Goal: Information Seeking & Learning: Find specific fact

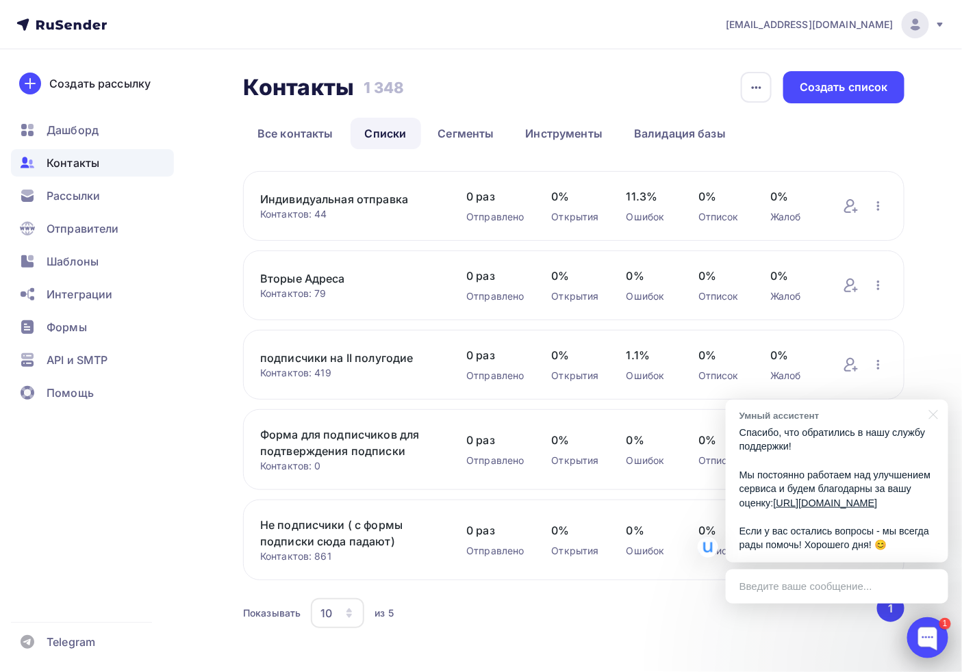
click at [934, 634] on div at bounding box center [927, 637] width 41 height 41
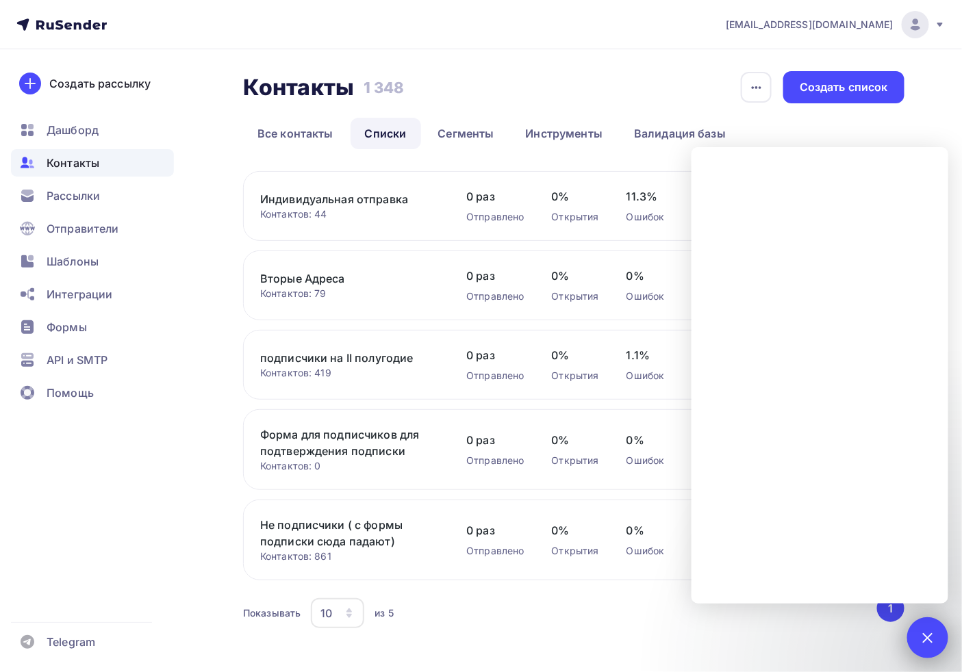
click at [922, 633] on div at bounding box center [927, 637] width 18 height 18
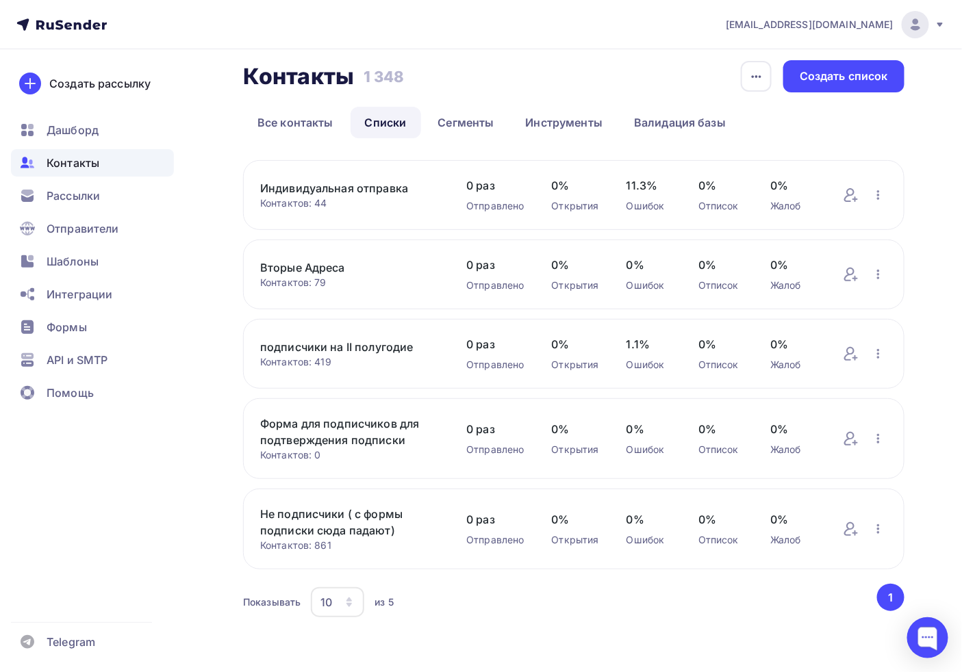
scroll to position [15, 0]
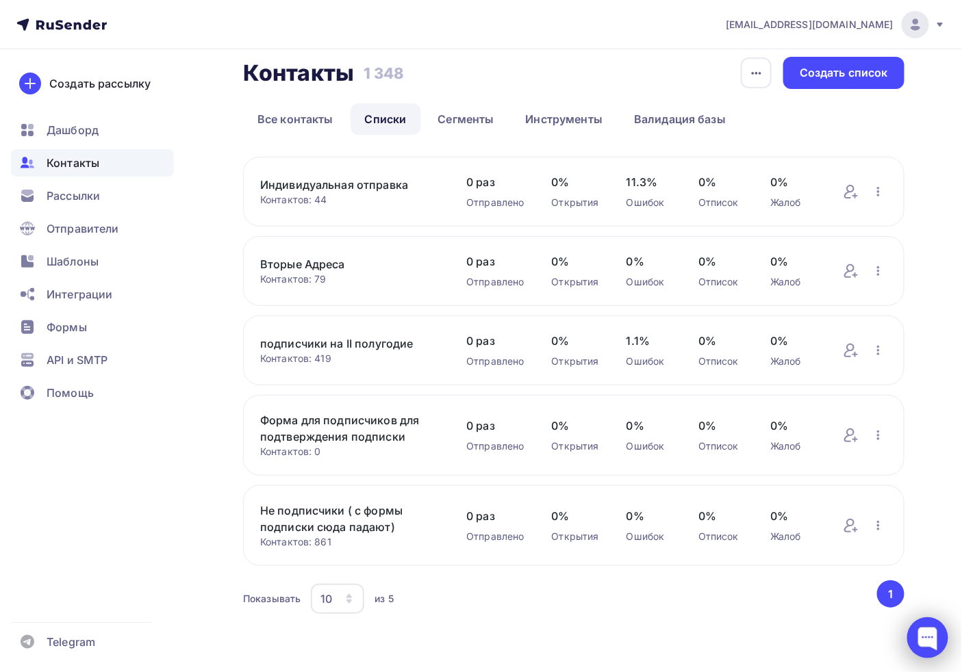
click at [917, 627] on div at bounding box center [927, 637] width 41 height 41
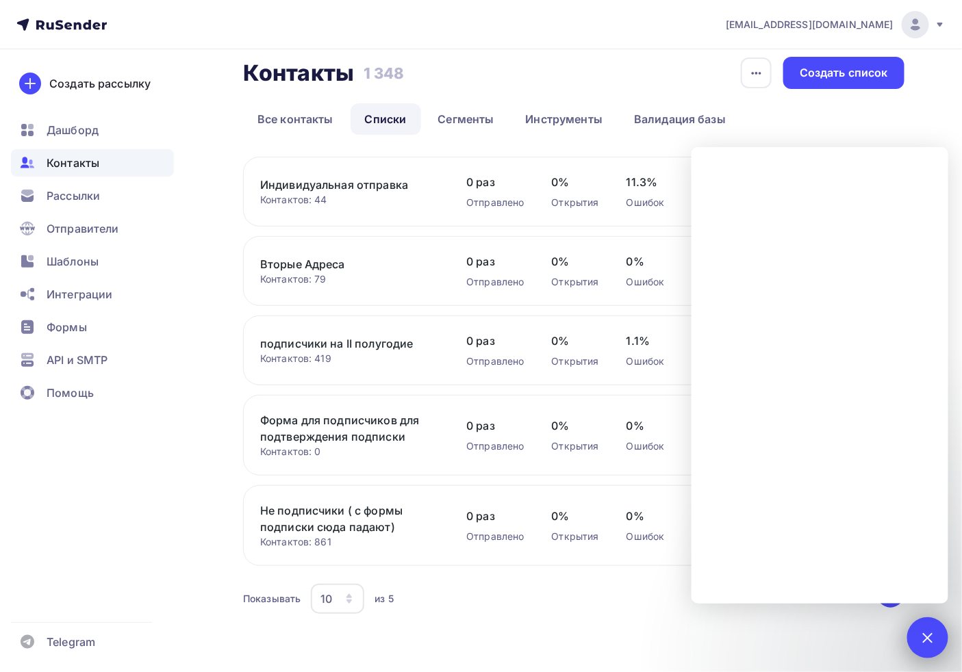
click at [929, 641] on div at bounding box center [927, 637] width 18 height 18
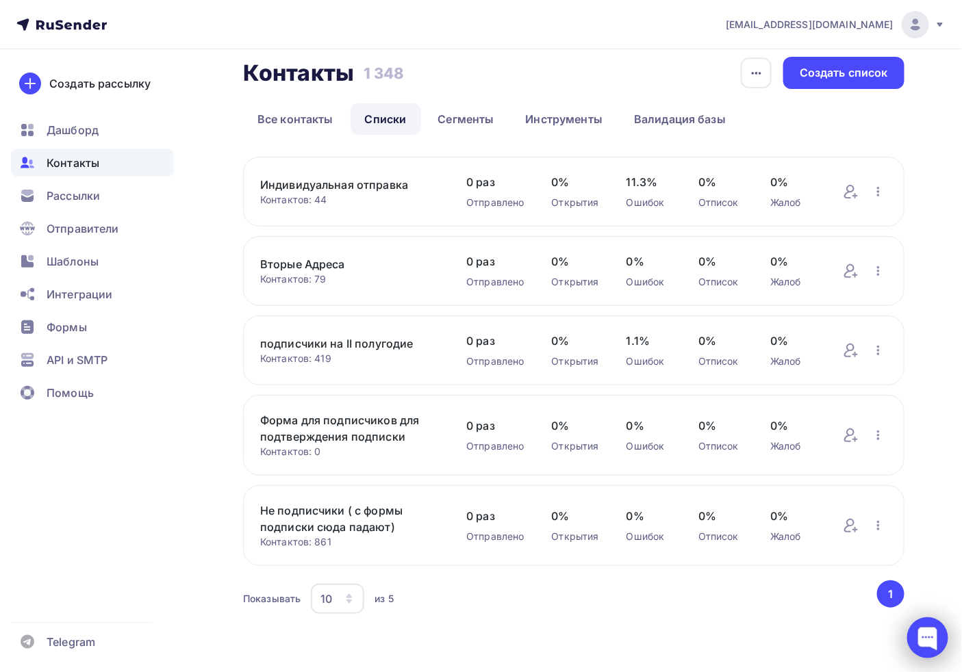
click at [919, 642] on div at bounding box center [927, 637] width 41 height 41
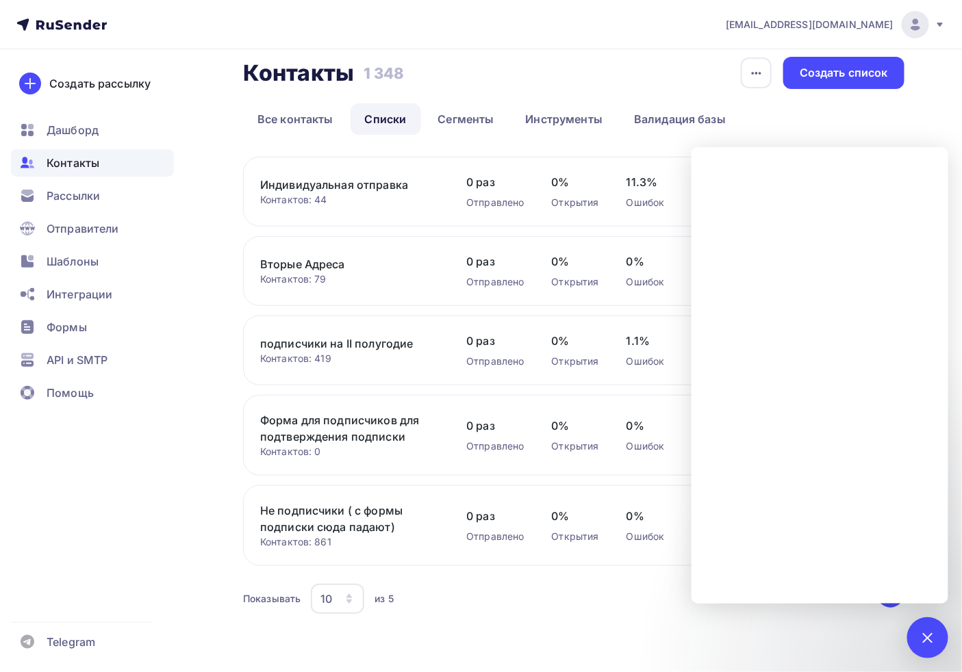
click at [924, 97] on div "Контакты Контакты 1 348 1 348 История импорта Создать список Все контакты Списк…" at bounding box center [481, 353] width 962 height 637
click at [936, 642] on div "1" at bounding box center [927, 637] width 41 height 41
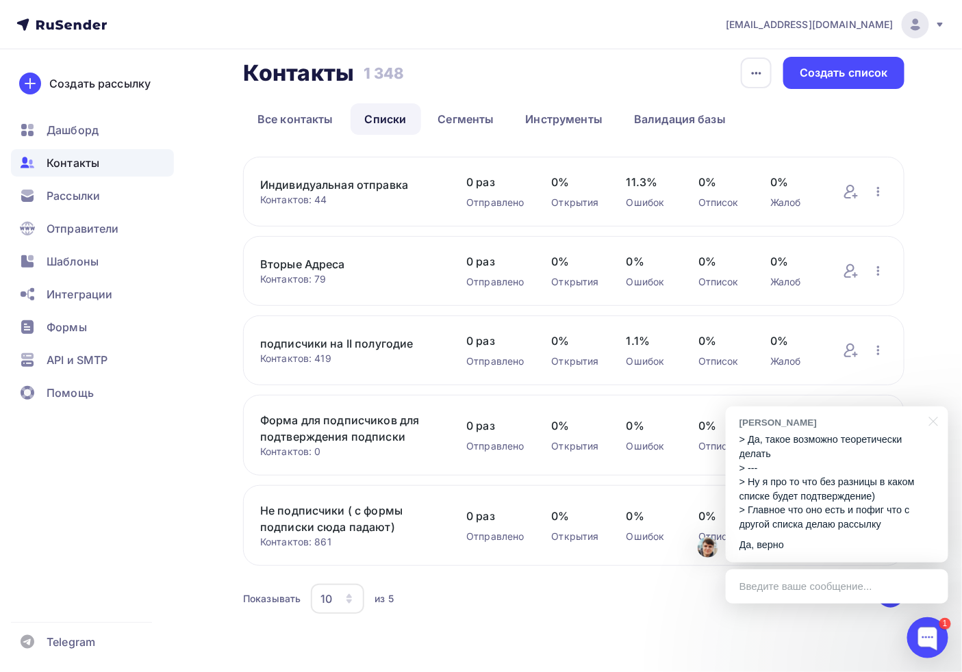
click at [799, 508] on p "> Да, такое возможно теоретически делать > --- > Ну я про то что без разницы в …" at bounding box center [836, 482] width 195 height 99
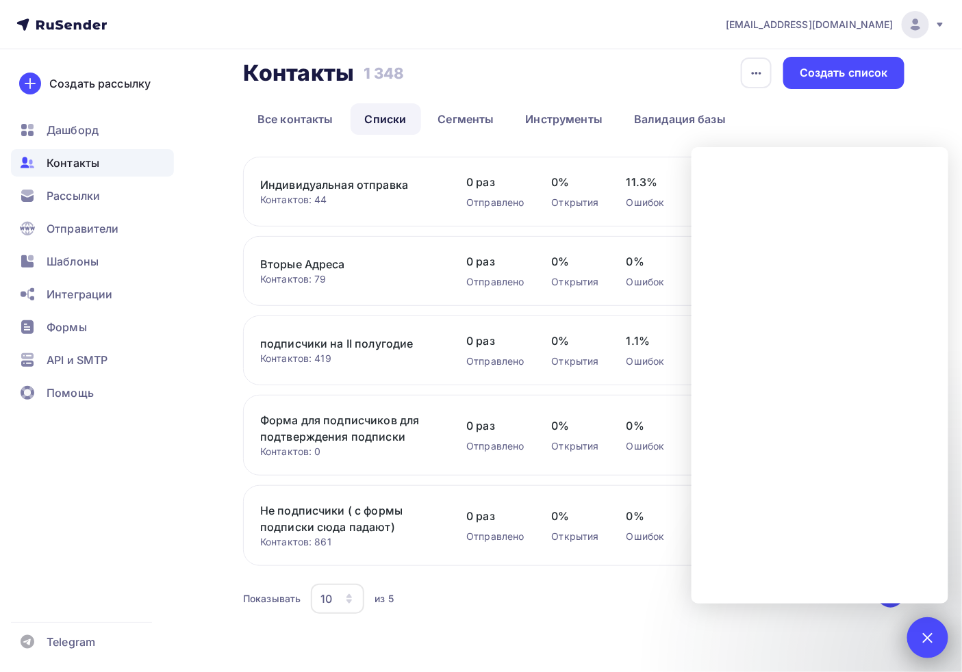
click at [913, 626] on div "1" at bounding box center [927, 637] width 41 height 41
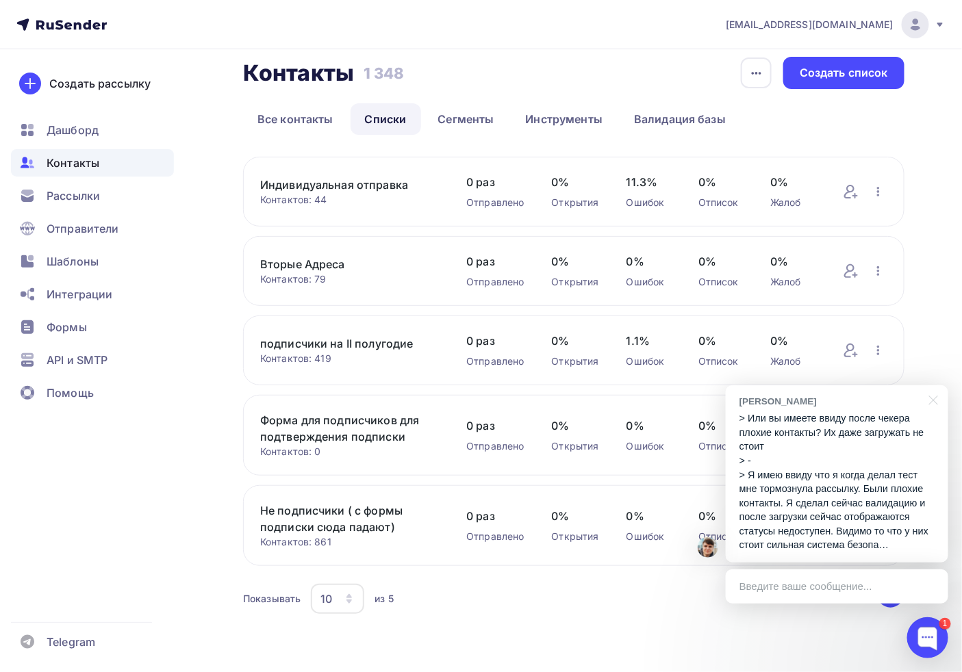
click at [850, 514] on p "> Или вы имеете ввиду после чекера плохие контакты? Их даже загружать не стоит …" at bounding box center [836, 481] width 195 height 141
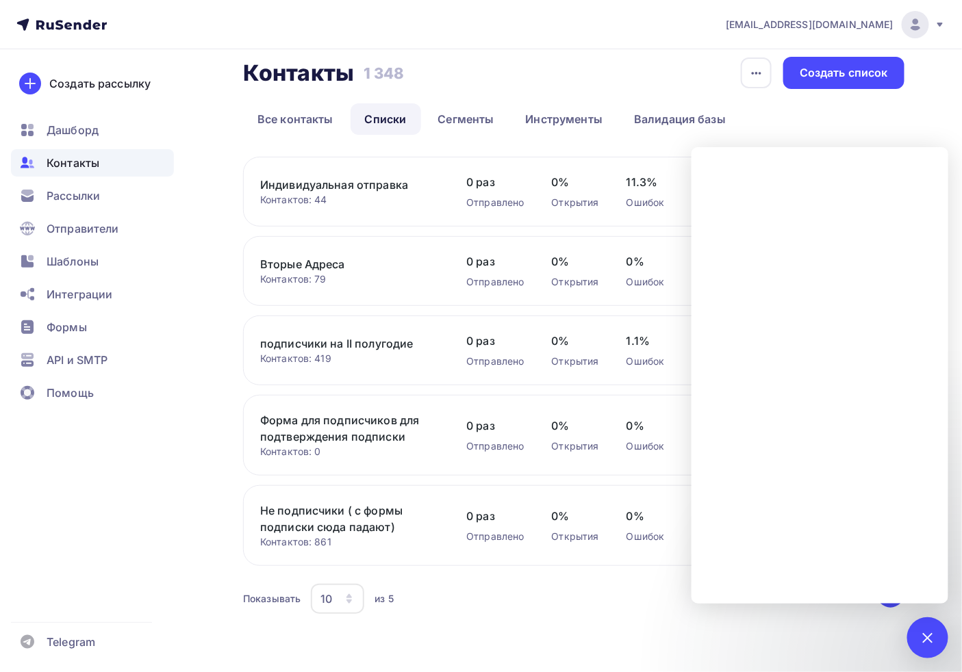
click at [925, 99] on div "Контакты Контакты 1 348 1 348 История импорта Создать список Все контакты Списк…" at bounding box center [481, 353] width 962 height 637
click at [911, 628] on div "1" at bounding box center [927, 637] width 41 height 41
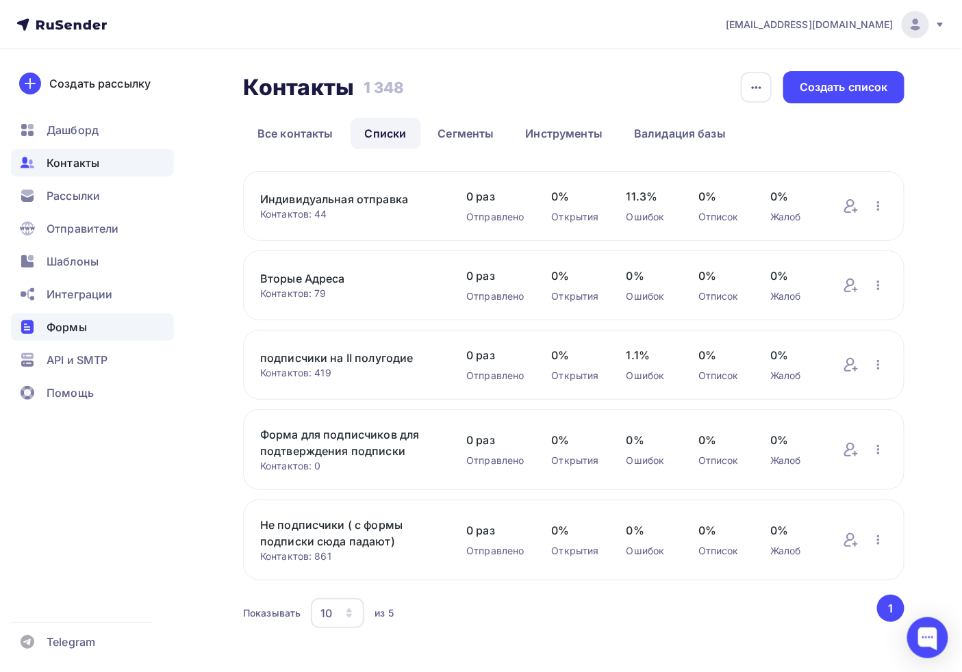
click at [72, 322] on span "Формы" at bounding box center [67, 327] width 40 height 16
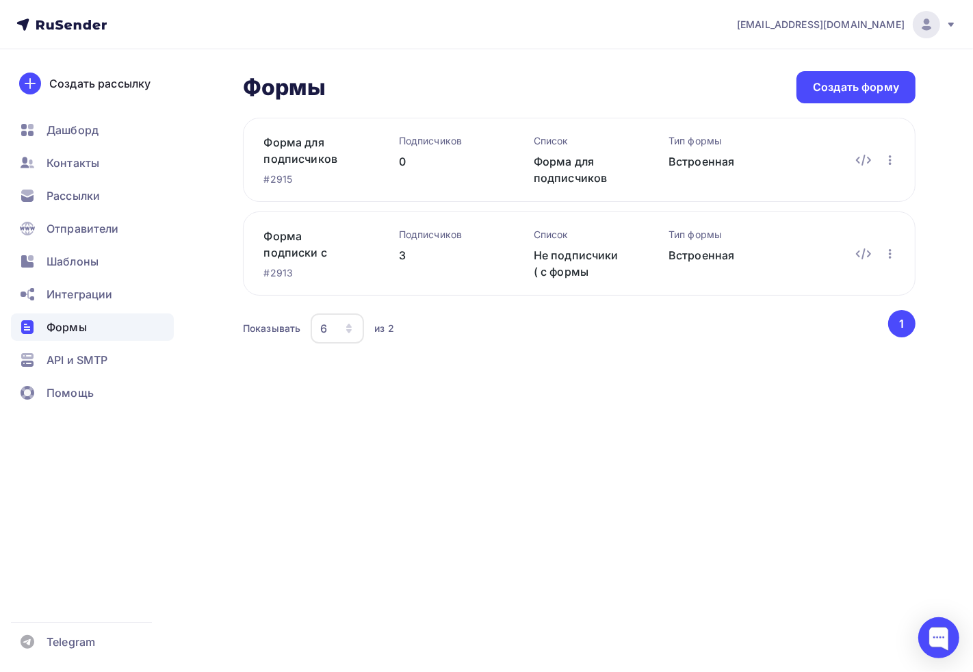
click at [585, 175] on div "Форма для подписчиков для подтверждения подписки" at bounding box center [579, 169] width 91 height 33
click at [570, 172] on div "Форма для подписчиков для подтверждения подписки" at bounding box center [579, 169] width 91 height 33
click at [397, 266] on div "Подписчиков 3" at bounding box center [444, 254] width 101 height 52
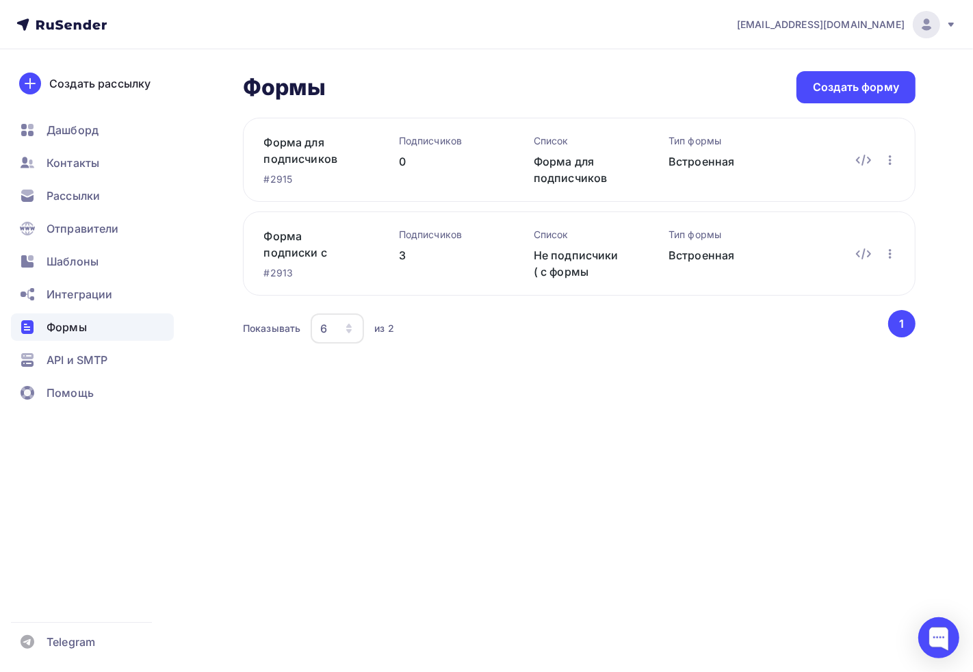
click at [394, 262] on div "Подписчиков 3" at bounding box center [444, 254] width 101 height 52
click at [394, 260] on div "Подписчиков 3" at bounding box center [444, 254] width 101 height 52
click at [395, 259] on div "Подписчиков 3" at bounding box center [444, 254] width 101 height 52
click at [406, 257] on div "3" at bounding box center [444, 255] width 91 height 16
click at [890, 257] on icon "button" at bounding box center [890, 254] width 3 height 10
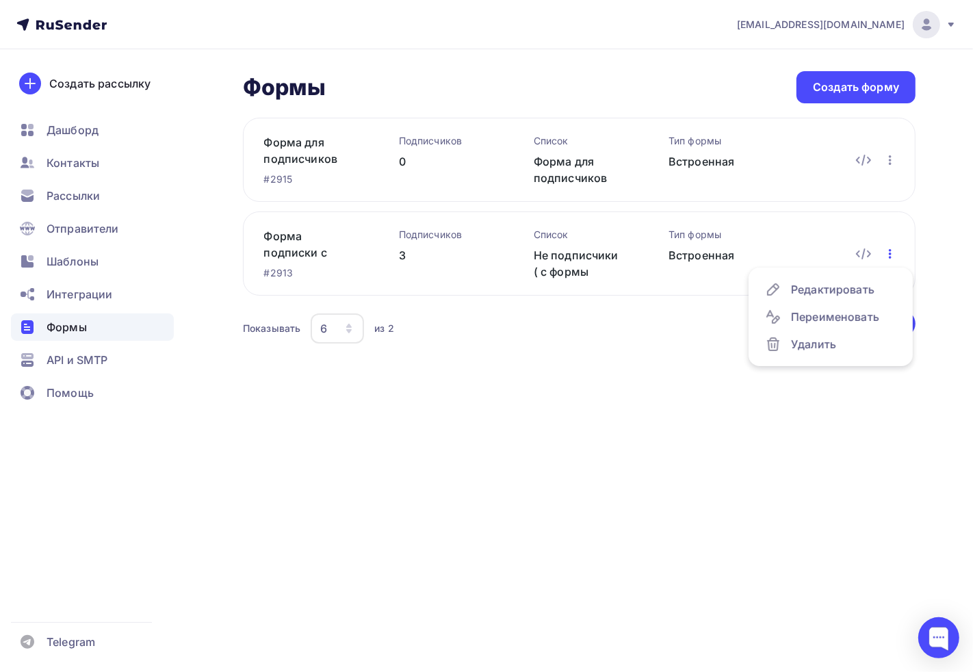
click at [890, 257] on icon "button" at bounding box center [890, 254] width 3 height 10
click at [952, 639] on div at bounding box center [939, 637] width 41 height 41
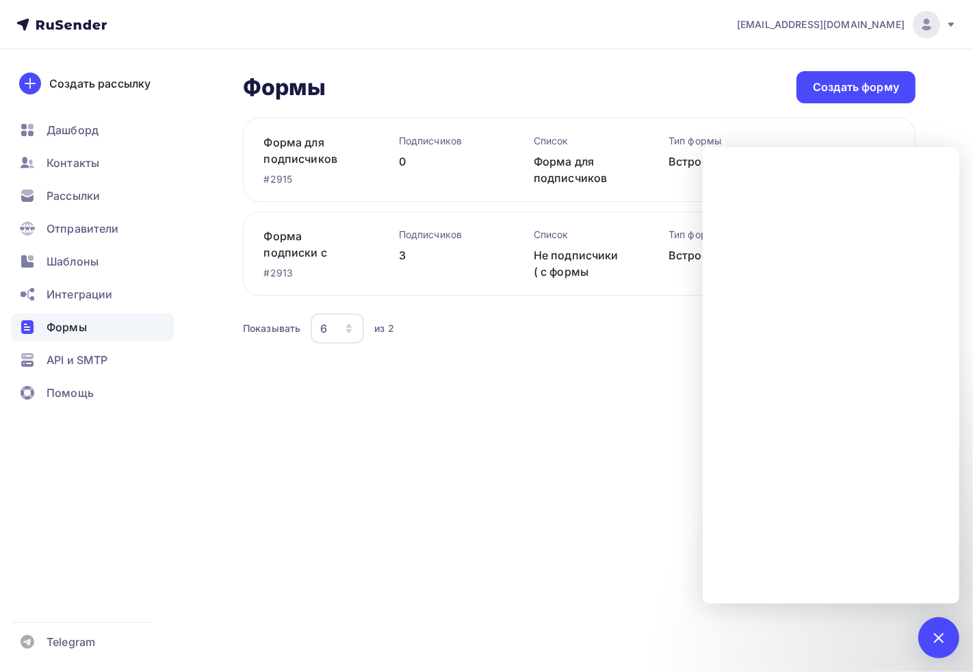
click at [402, 379] on div "Формы Формы Создать форму Форма для подписчиков для подтверждентя #2915 Подписч…" at bounding box center [486, 225] width 973 height 352
click at [925, 639] on div at bounding box center [939, 637] width 41 height 41
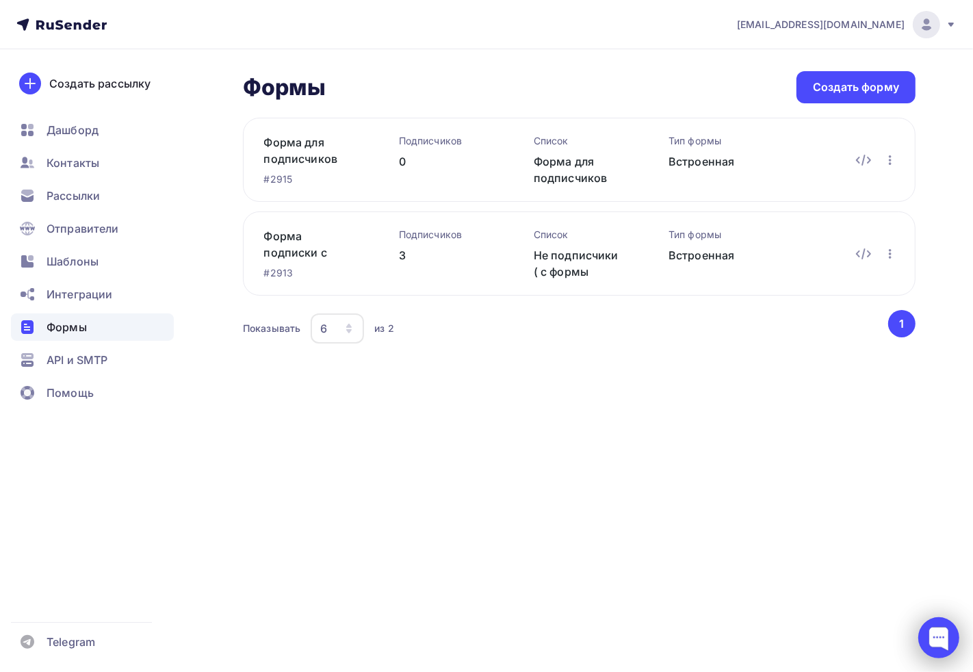
click at [932, 630] on div at bounding box center [939, 637] width 41 height 41
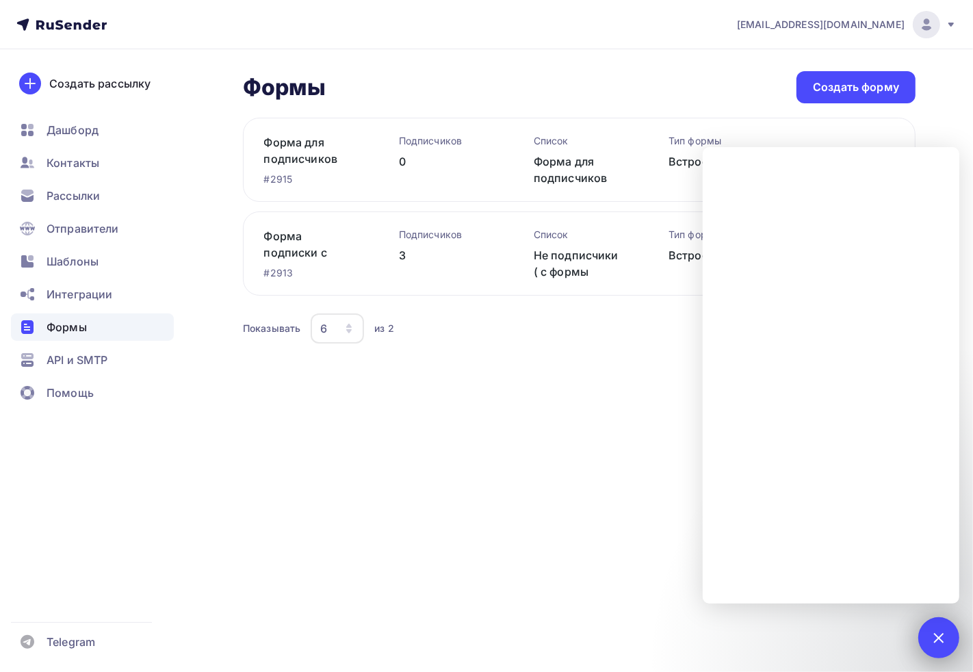
click at [951, 652] on div at bounding box center [939, 637] width 41 height 41
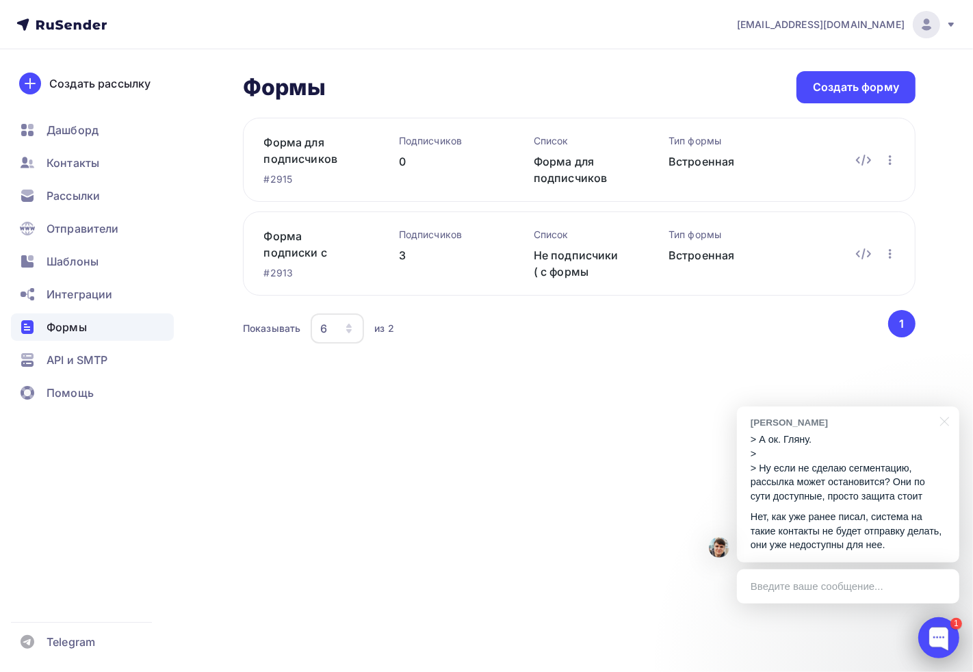
click at [935, 635] on div at bounding box center [939, 637] width 41 height 41
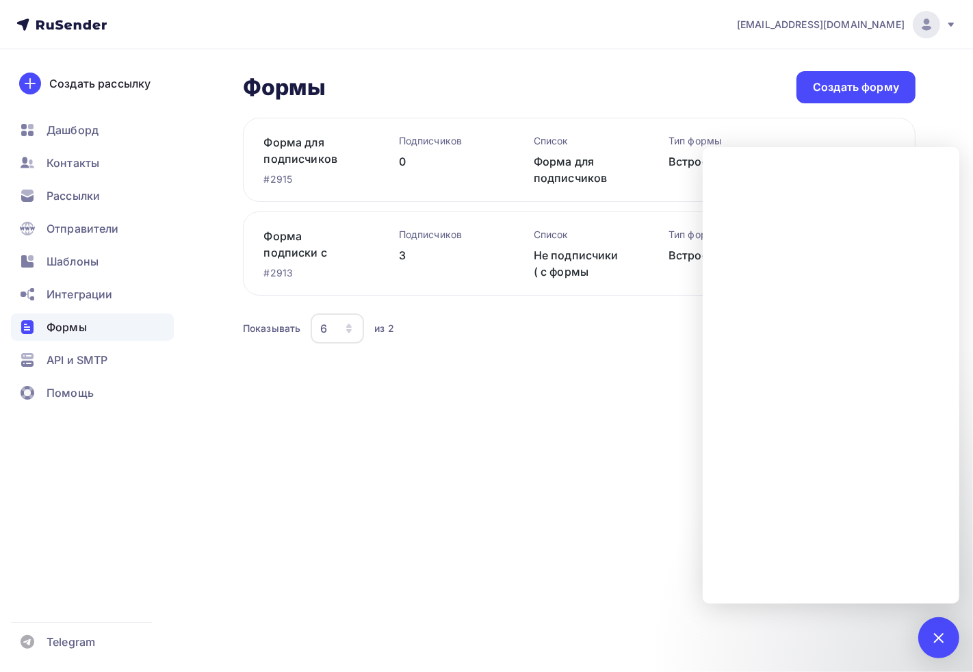
click at [966, 625] on div "adm@ab-express.ru Аккаунт Тарифы Выйти Создать рассылку Дашборд Контакты Рассыл…" at bounding box center [486, 336] width 973 height 672
click at [954, 627] on div "1" at bounding box center [939, 637] width 41 height 41
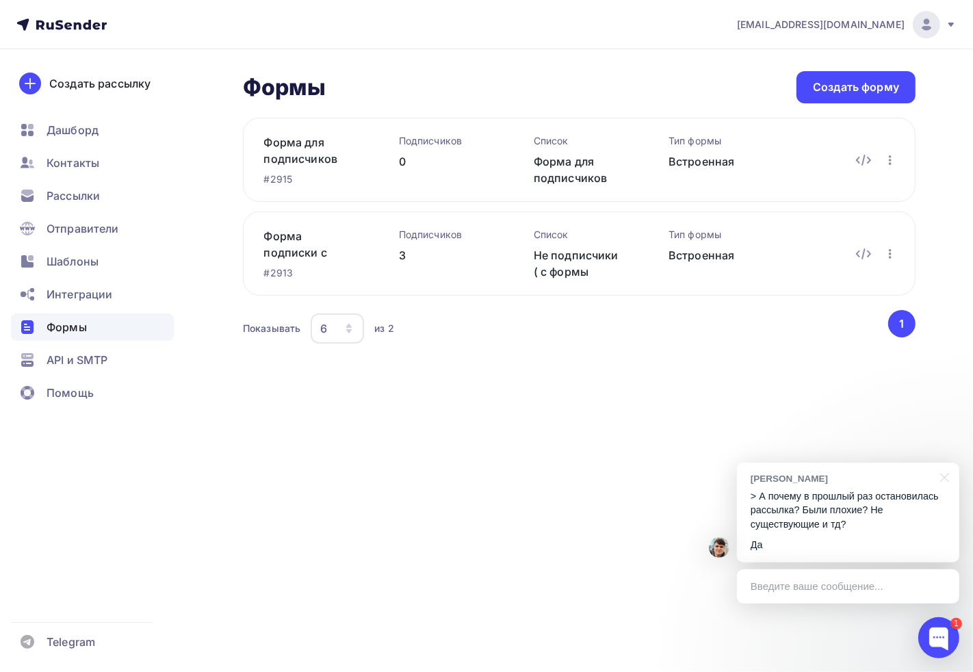
click at [831, 590] on div "Введите ваше сообщение..." at bounding box center [848, 586] width 222 height 34
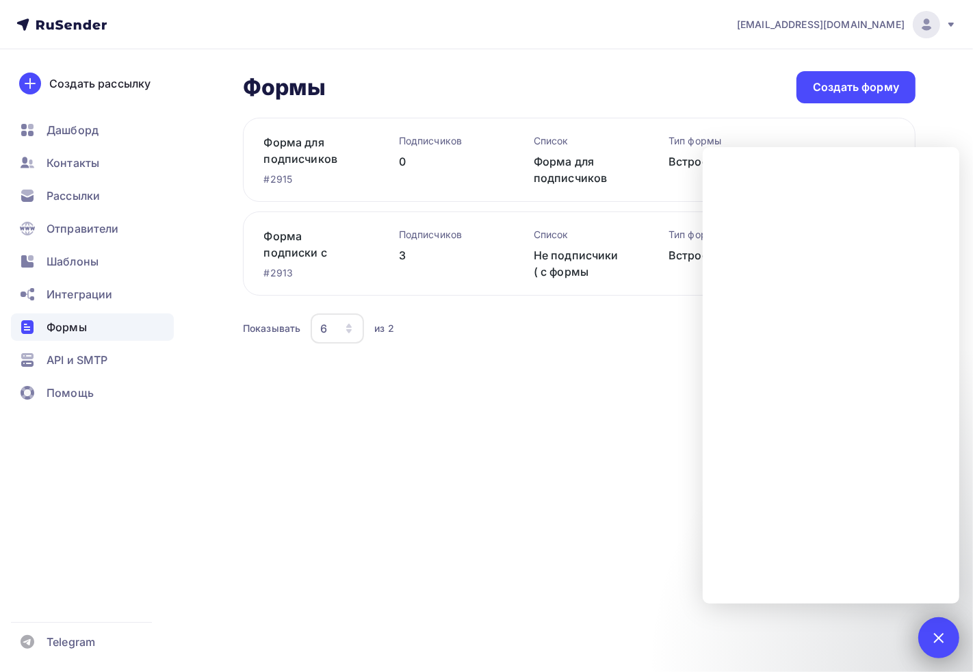
click at [938, 624] on div "1" at bounding box center [939, 637] width 41 height 41
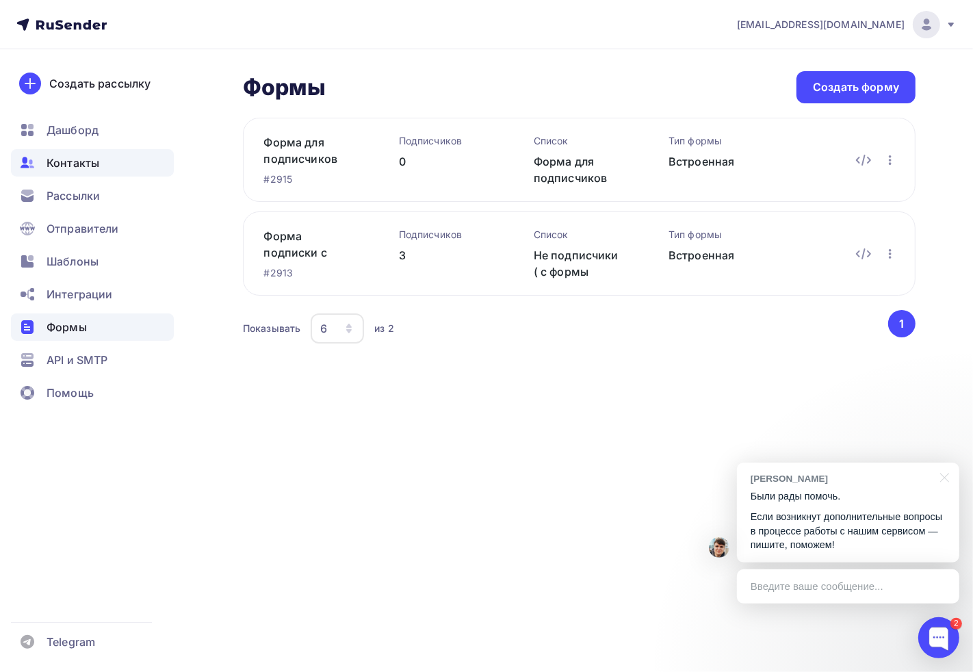
click at [65, 155] on span "Контакты" at bounding box center [73, 163] width 53 height 16
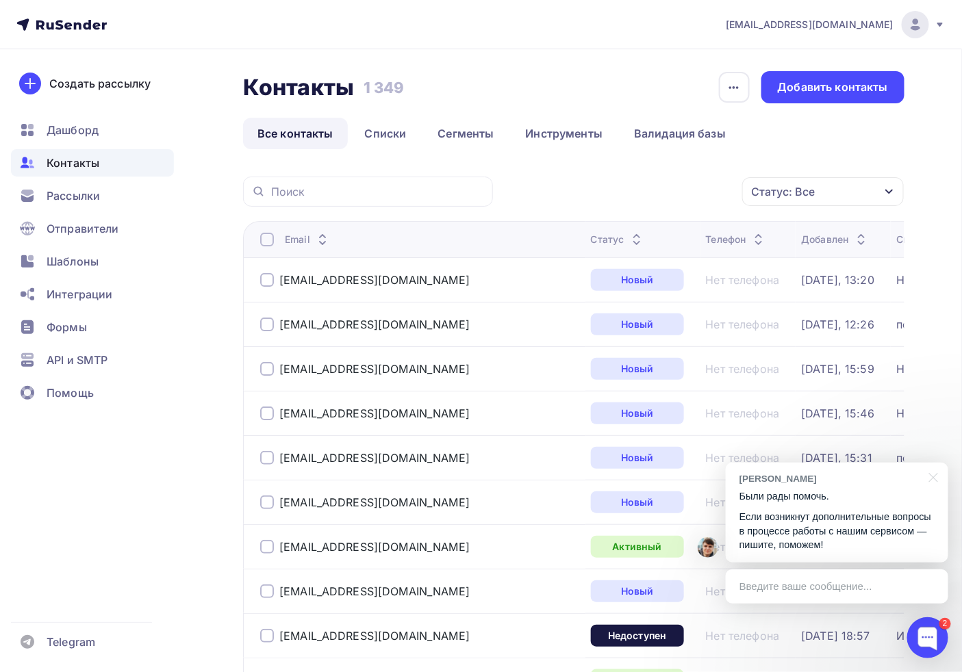
drag, startPoint x: 248, startPoint y: 274, endPoint x: 749, endPoint y: 267, distance: 501.1
click at [754, 282] on tr "nj0p7@powerscrews.com Новый Нет телефона Сегодня, 13:20 Не подписчики ( с формы…" at bounding box center [721, 279] width 956 height 44
copy tr "nj0p7@powerscrews.com Новый Нет телефона Сегодня, 13:20"
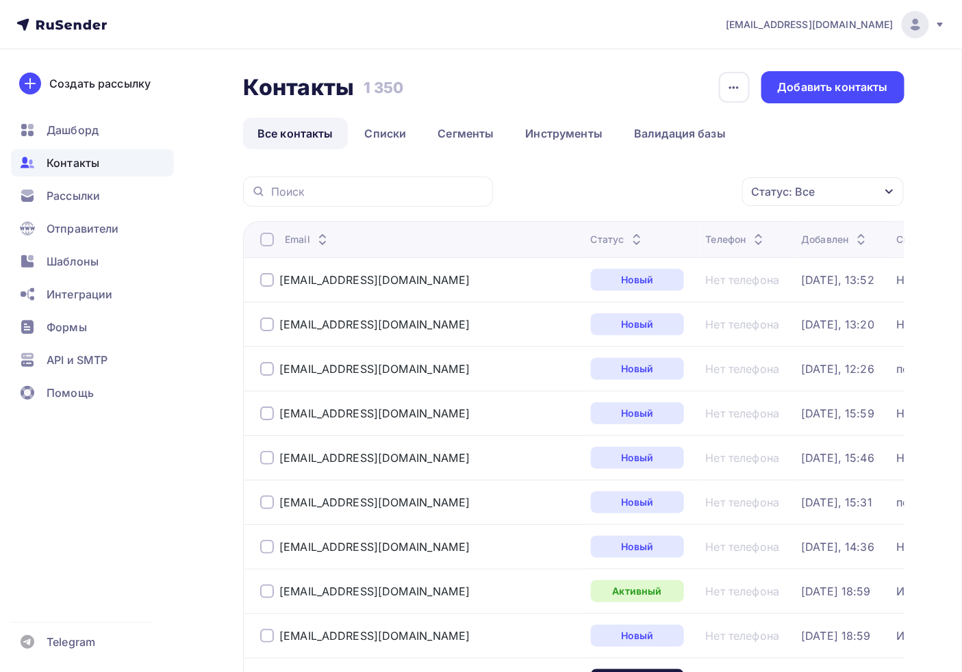
drag, startPoint x: 453, startPoint y: 277, endPoint x: 683, endPoint y: 284, distance: 230.1
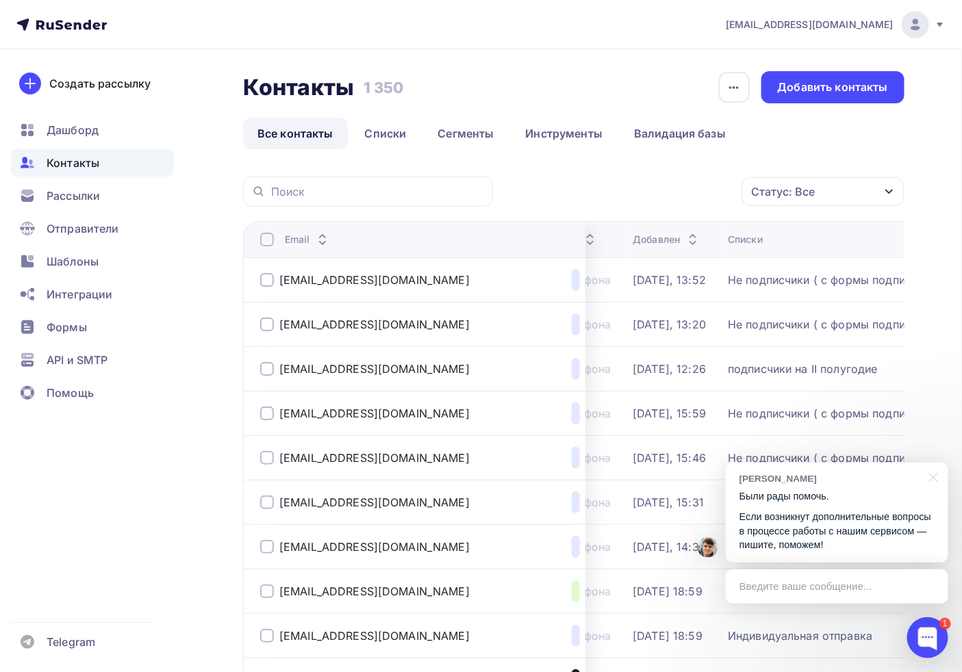
scroll to position [0, 188]
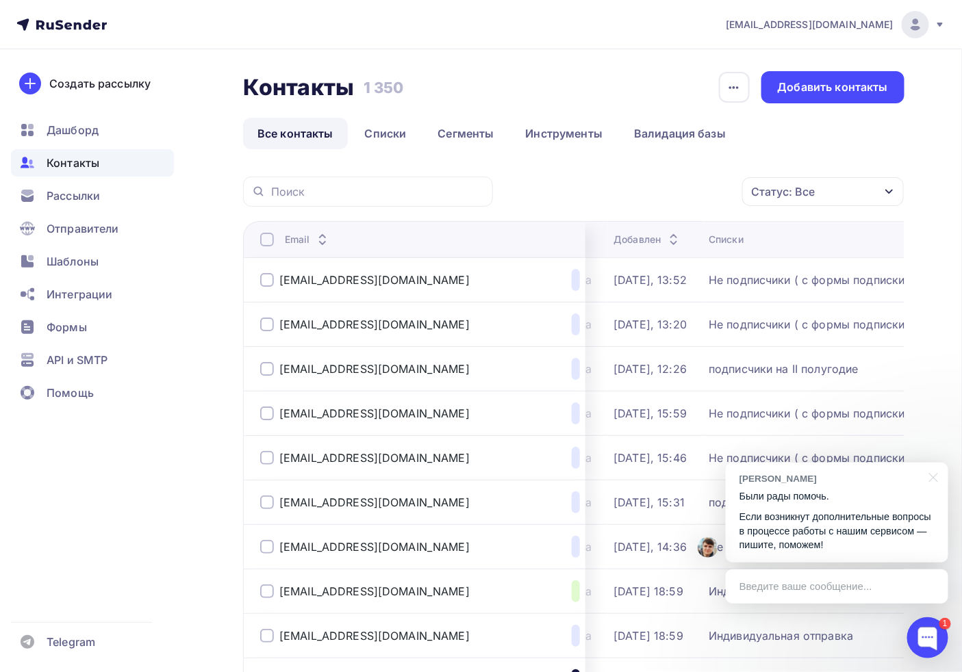
drag, startPoint x: 276, startPoint y: 285, endPoint x: 894, endPoint y: 283, distance: 618.1
click at [897, 283] on tr "shilpasnair@ablyd.com Новый Нет телефона Сегодня, 13:52 Не подписчики ( с формы…" at bounding box center [533, 279] width 956 height 44
copy tr "shilpasnair@ablyd.com Новый Нет телефона Сегодня, 13:52 Не подписчики ( с формы…"
click at [843, 539] on p "Если возникнут дополнительные вопросы в процессе работы с нашим сервисом — пиши…" at bounding box center [836, 531] width 195 height 42
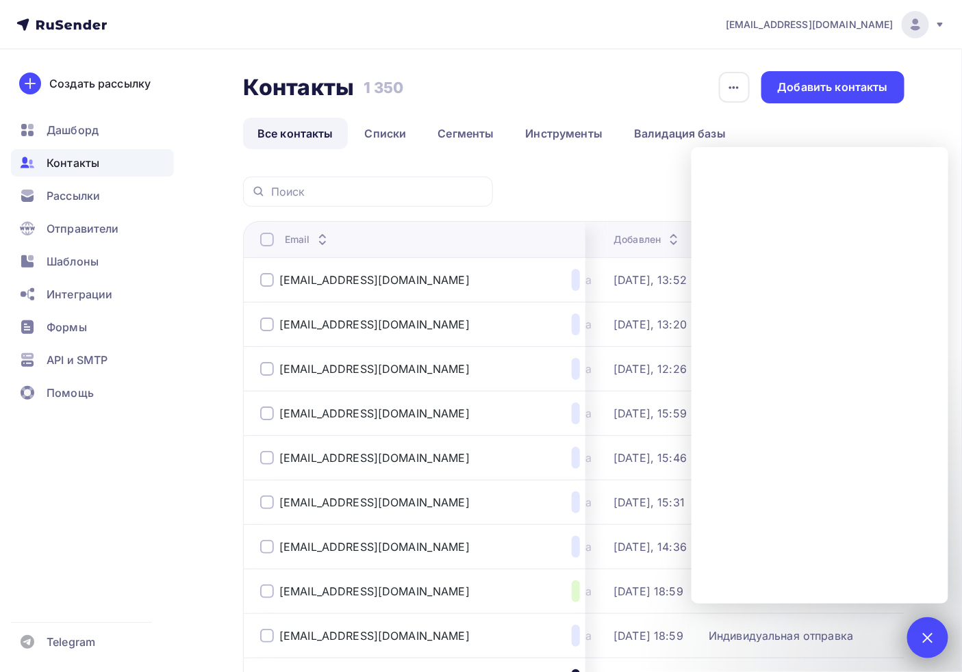
click at [924, 637] on div at bounding box center [927, 637] width 18 height 18
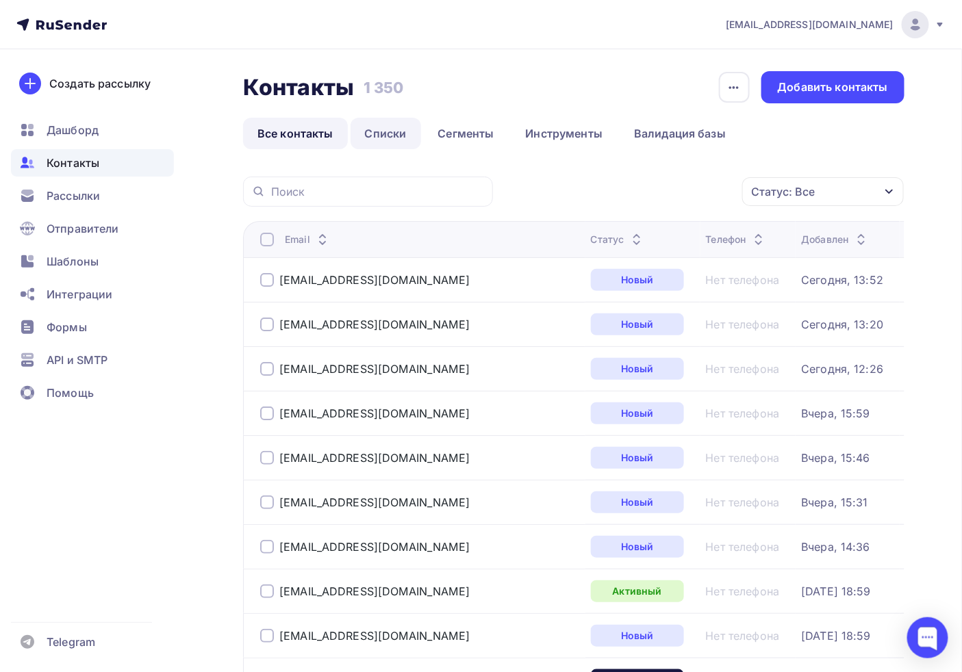
click at [378, 145] on link "Списки" at bounding box center [385, 133] width 70 height 31
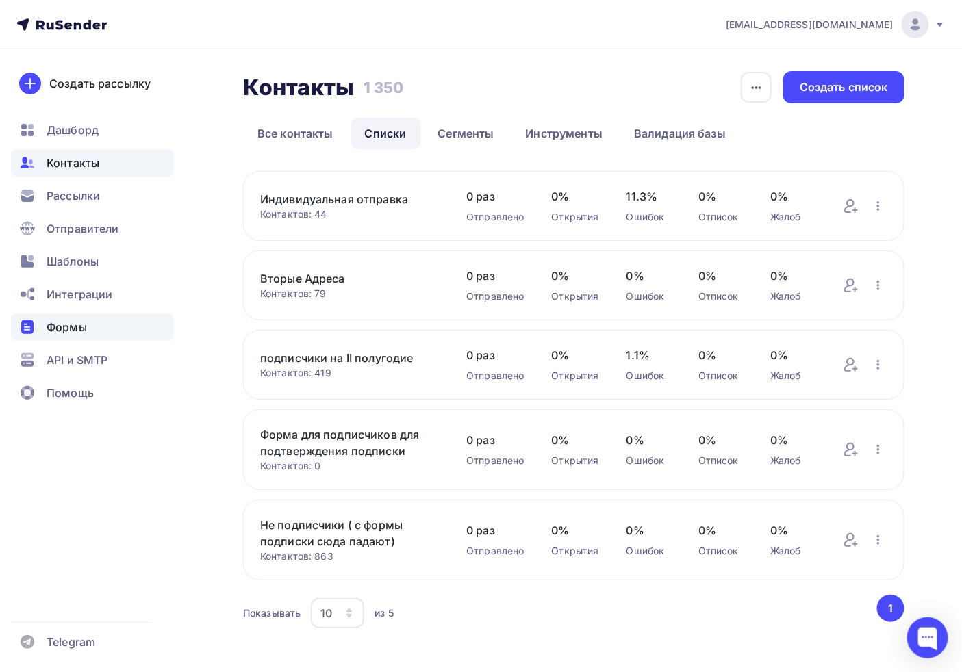
click at [64, 313] on div "Формы" at bounding box center [92, 326] width 163 height 27
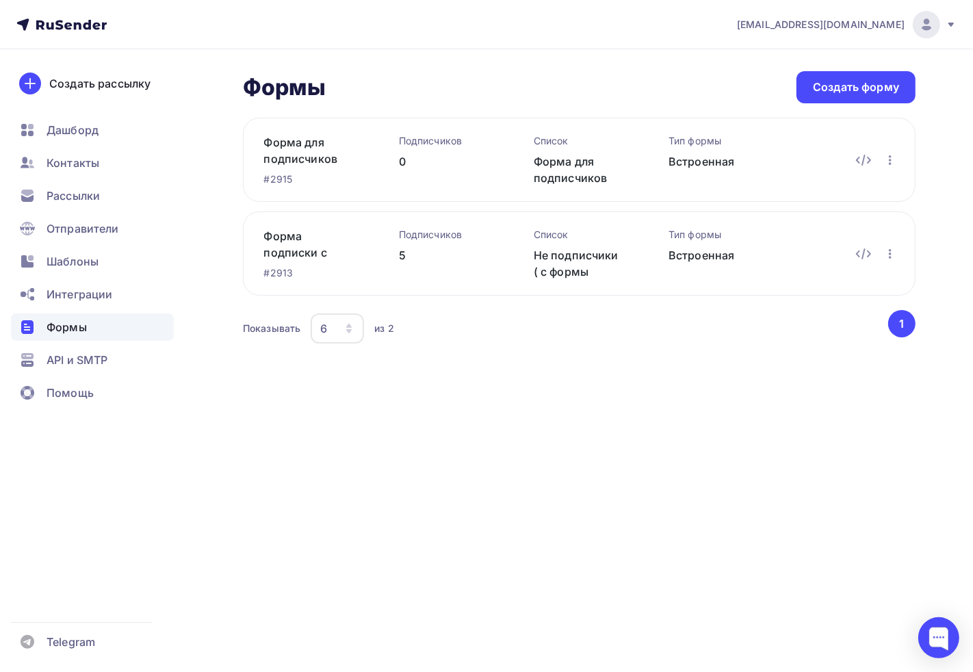
click at [500, 582] on div "[EMAIL_ADDRESS][DOMAIN_NAME] Аккаунт Тарифы Выйти Создать рассылку [GEOGRAPHIC_…" at bounding box center [486, 336] width 973 height 672
click at [932, 616] on div at bounding box center [939, 638] width 58 height 58
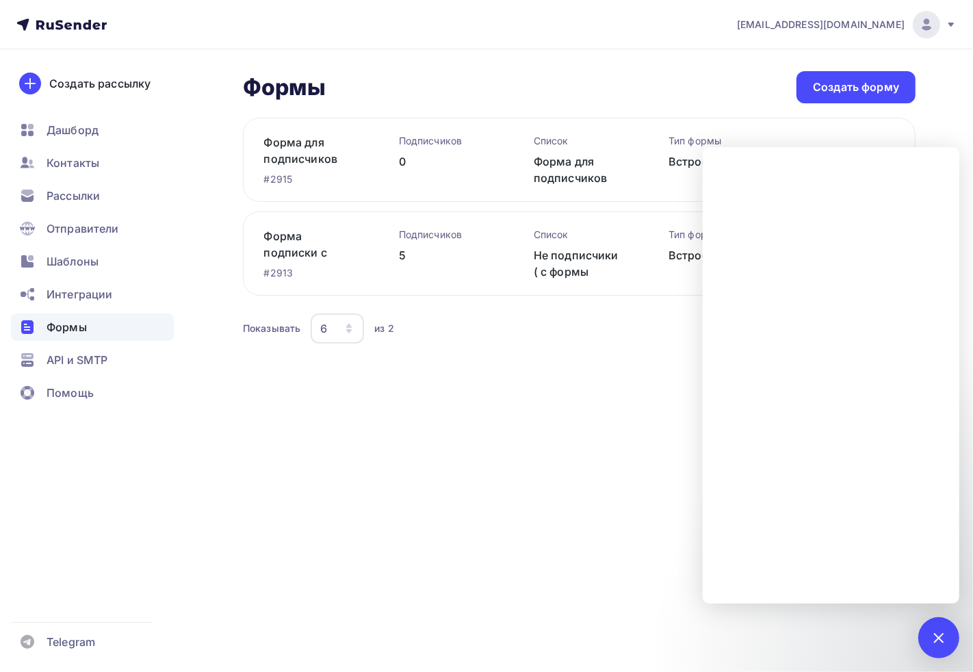
click at [439, 550] on div "[EMAIL_ADDRESS][DOMAIN_NAME] Аккаунт Тарифы Выйти Создать рассылку [GEOGRAPHIC_…" at bounding box center [486, 336] width 973 height 672
click at [921, 626] on div at bounding box center [939, 637] width 41 height 41
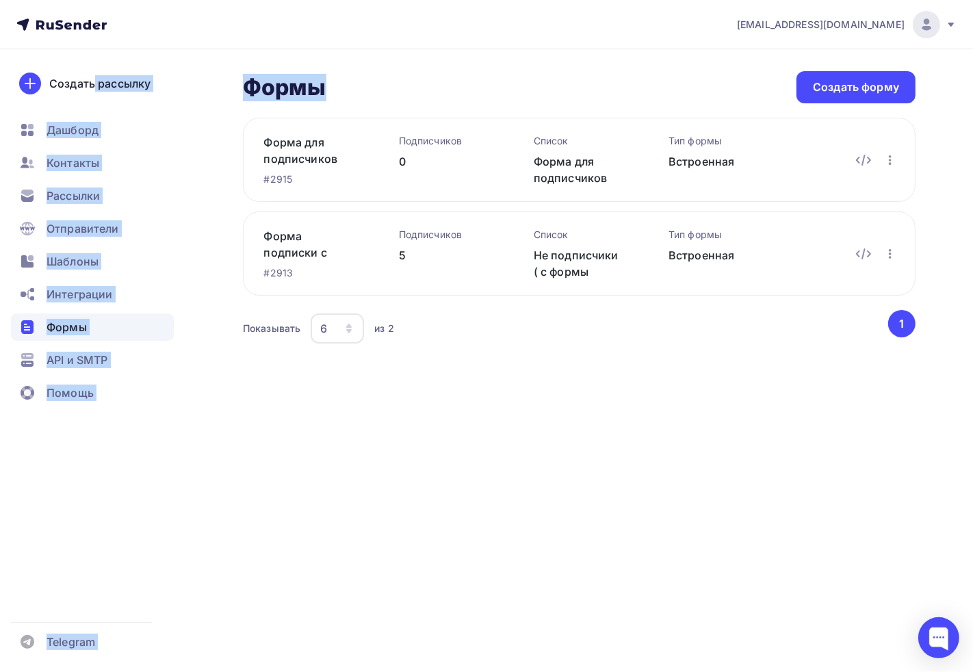
drag, startPoint x: 2, startPoint y: 69, endPoint x: 463, endPoint y: 91, distance: 461.8
click at [463, 91] on div "[EMAIL_ADDRESS][DOMAIN_NAME] Аккаунт Тарифы Выйти Создать рассылку [GEOGRAPHIC_…" at bounding box center [486, 201] width 973 height 402
click at [247, 92] on h2 "Формы" at bounding box center [285, 87] width 84 height 27
